Goal: Information Seeking & Learning: Learn about a topic

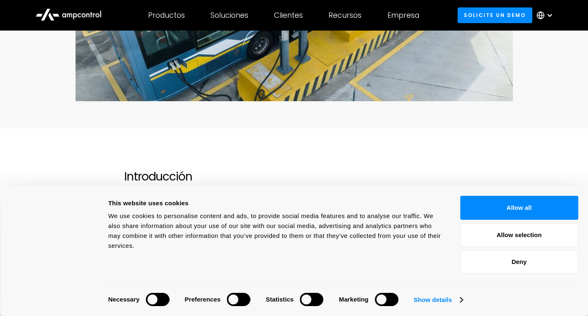
scroll to position [372, 0]
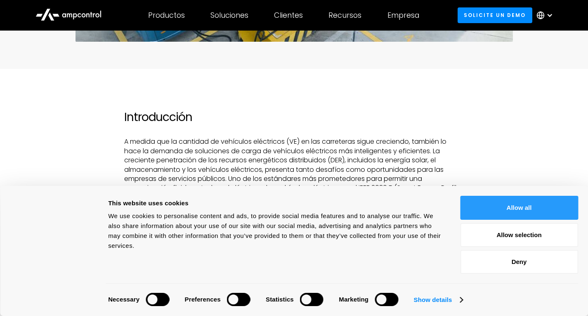
click at [524, 216] on button "Allow all" at bounding box center [519, 208] width 118 height 24
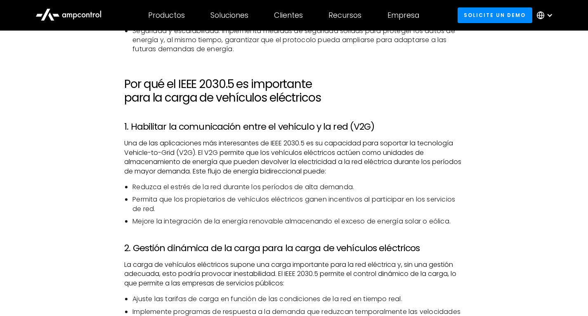
scroll to position [826, 0]
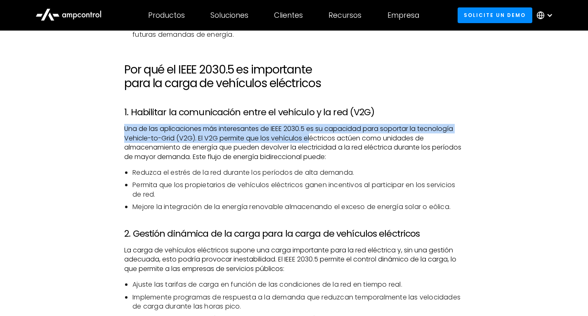
drag, startPoint x: 118, startPoint y: 122, endPoint x: 314, endPoint y: 138, distance: 196.8
click at [314, 138] on p "Una de las aplicaciones más interesantes de IEEE 2030.5 es su capacidad para so…" at bounding box center [294, 142] width 340 height 37
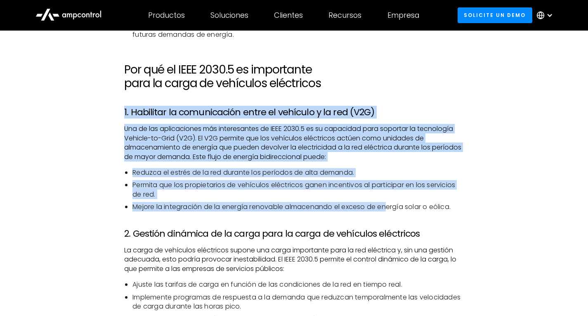
drag, startPoint x: 124, startPoint y: 105, endPoint x: 389, endPoint y: 201, distance: 281.4
click at [389, 201] on ul "Reduzca el estrés de la red durante los períodos de alta demanda. Permita que l…" at bounding box center [294, 190] width 340 height 44
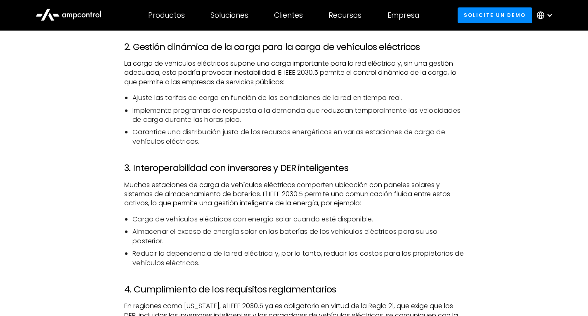
scroll to position [1032, 0]
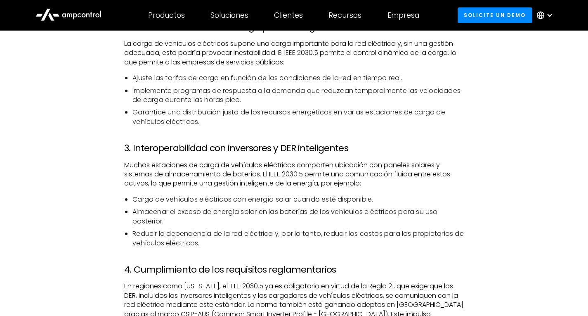
click at [202, 152] on h3 "3. Interoperabilidad con inversores y DER inteligentes" at bounding box center [294, 148] width 340 height 11
drag, startPoint x: 202, startPoint y: 152, endPoint x: 202, endPoint y: 181, distance: 28.9
click at [220, 222] on li "Almacenar el exceso de energía solar en las baterías de los vehículos eléctrico…" at bounding box center [299, 216] width 332 height 19
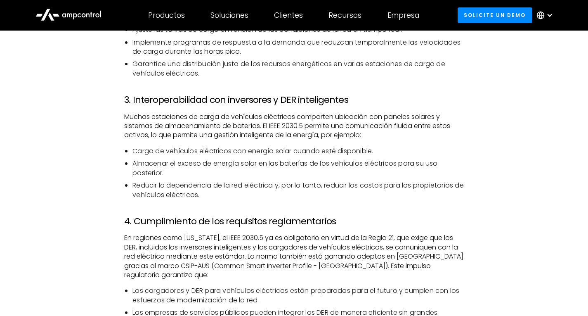
scroll to position [1115, 0]
